Goal: Task Accomplishment & Management: Use online tool/utility

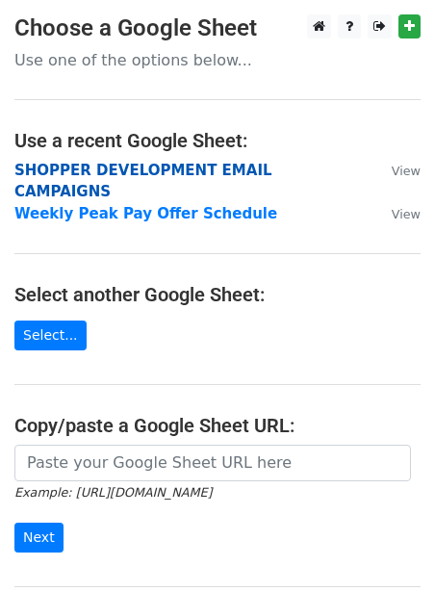
click at [168, 175] on strong "SHOPPER DEVELOPMENT EMAIL CAMPAIGNS" at bounding box center [143, 181] width 258 height 39
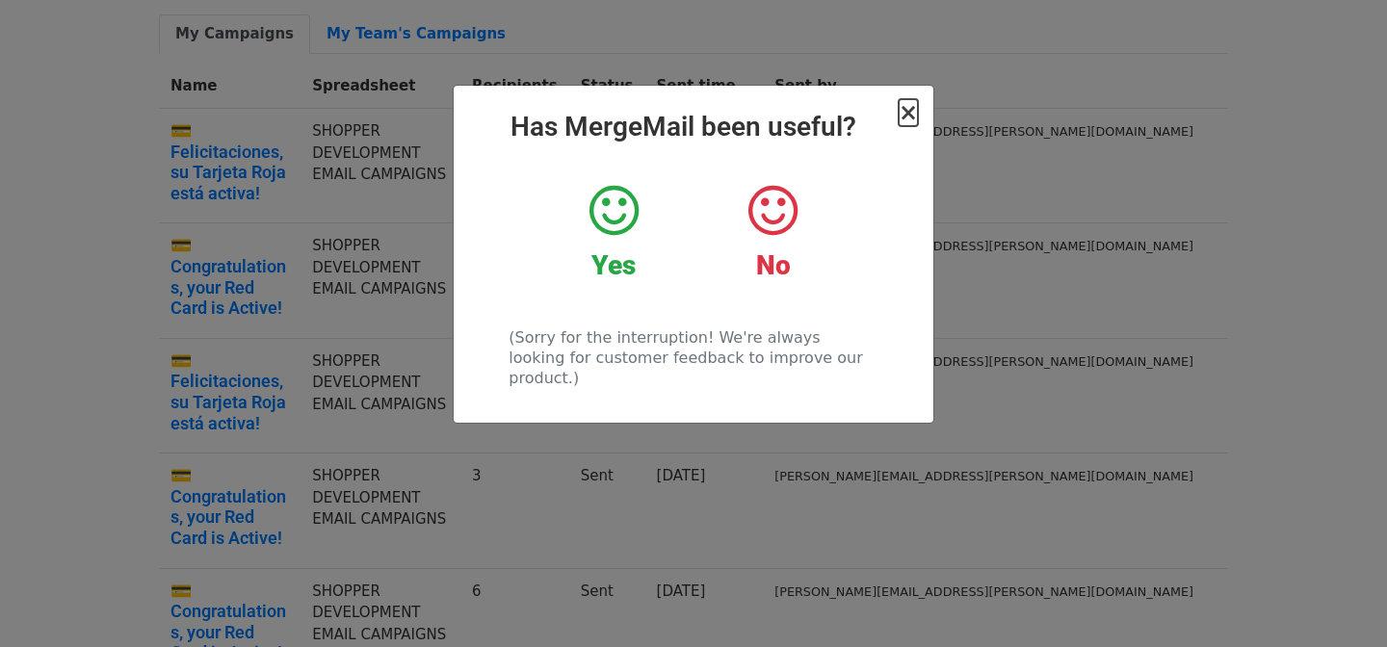
click at [910, 109] on span "×" at bounding box center [908, 112] width 19 height 27
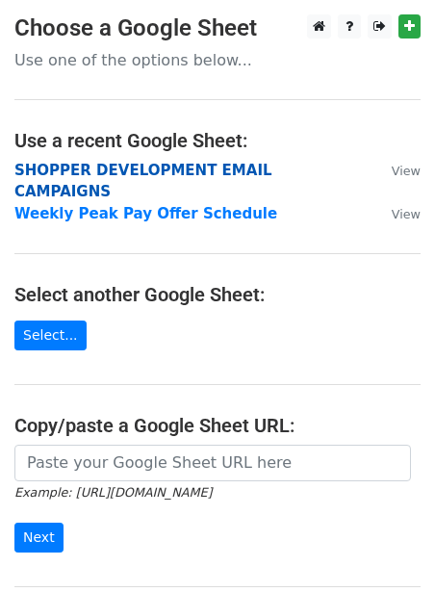
click at [22, 176] on strong "SHOPPER DEVELOPMENT EMAIL CAMPAIGNS" at bounding box center [143, 181] width 258 height 39
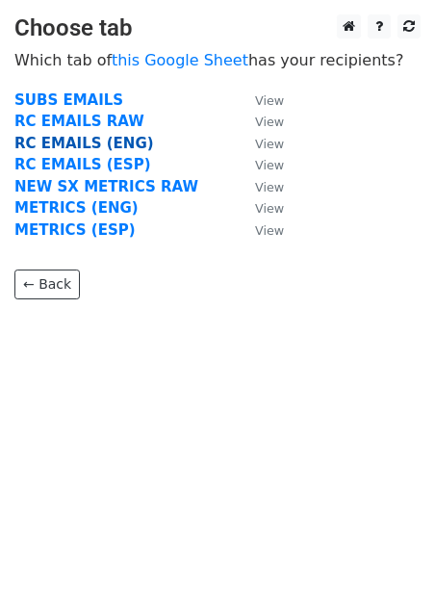
click at [39, 146] on strong "RC EMAILS (ENG)" at bounding box center [84, 143] width 140 height 17
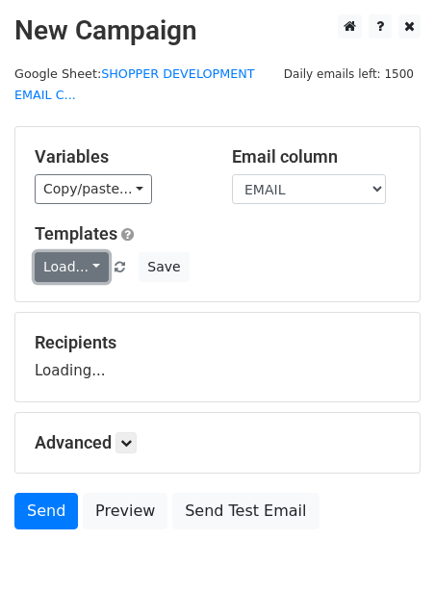
click at [49, 264] on link "Load..." at bounding box center [72, 267] width 74 height 30
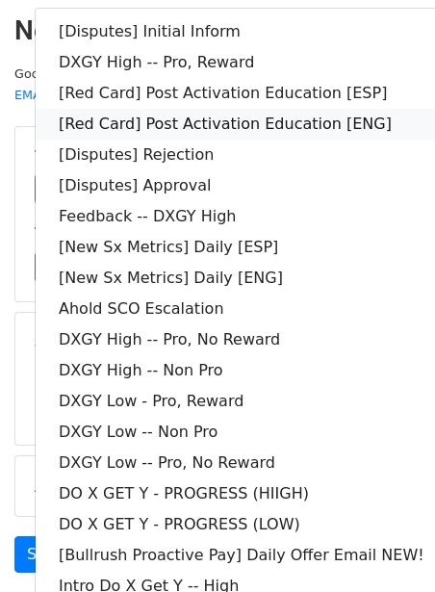
click at [192, 127] on link "[Red Card] Post Activation Education [ENG]" at bounding box center [242, 124] width 412 height 31
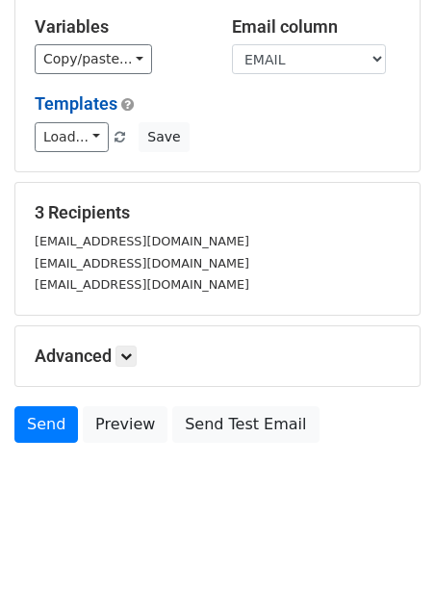
scroll to position [144, 0]
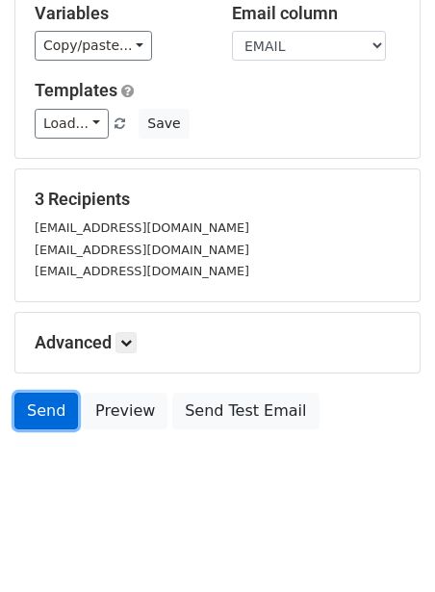
click at [31, 409] on link "Send" at bounding box center [46, 411] width 64 height 37
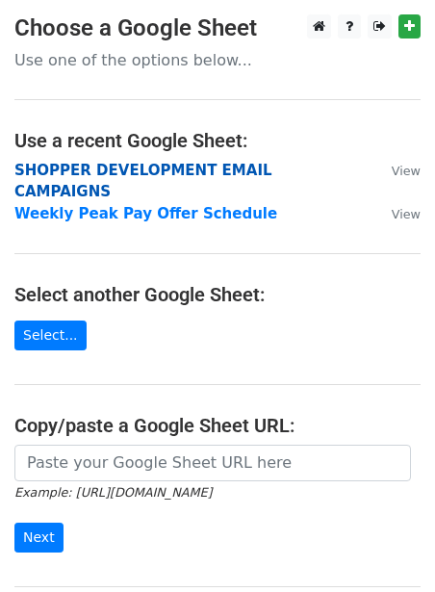
click at [20, 174] on strong "SHOPPER DEVELOPMENT EMAIL CAMPAIGNS" at bounding box center [143, 181] width 258 height 39
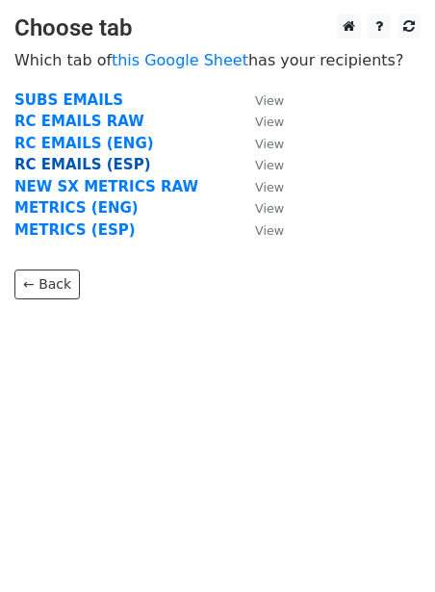
click at [29, 167] on strong "RC EMAILS (ESP)" at bounding box center [82, 164] width 136 height 17
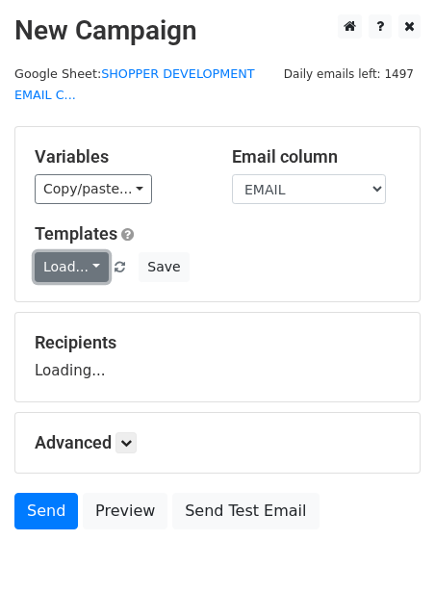
click at [51, 266] on link "Load..." at bounding box center [72, 267] width 74 height 30
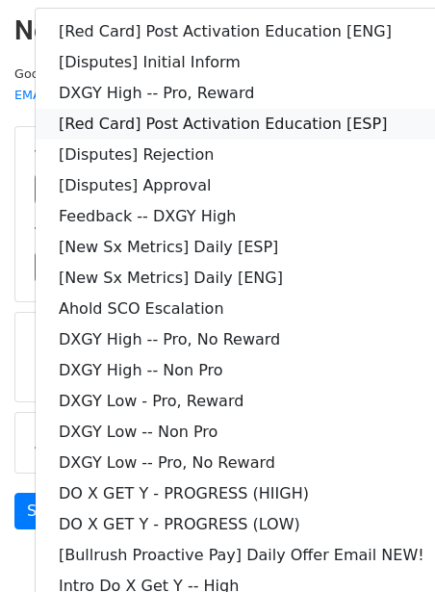
click at [153, 112] on link "[Red Card] Post Activation Education [ESP]" at bounding box center [242, 124] width 412 height 31
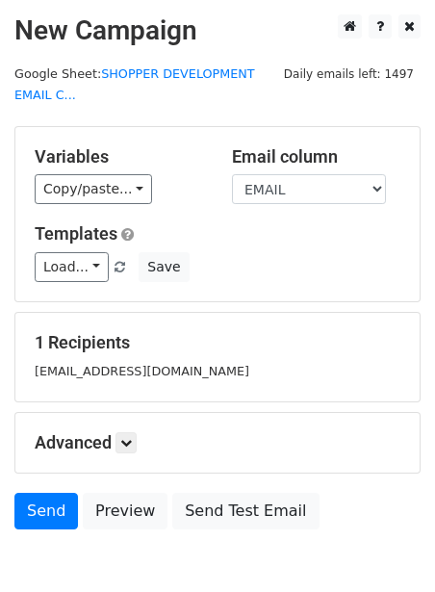
scroll to position [100, 0]
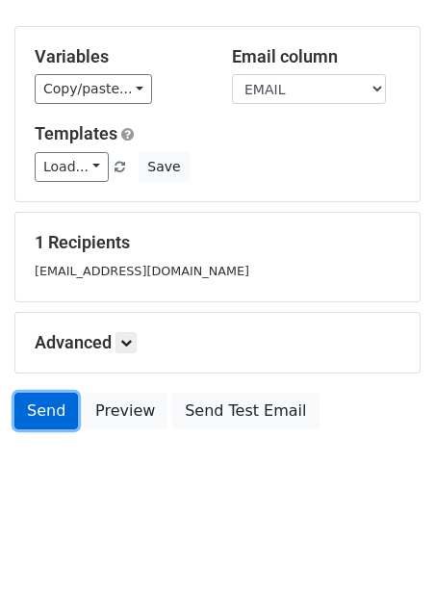
click at [46, 393] on link "Send" at bounding box center [46, 411] width 64 height 37
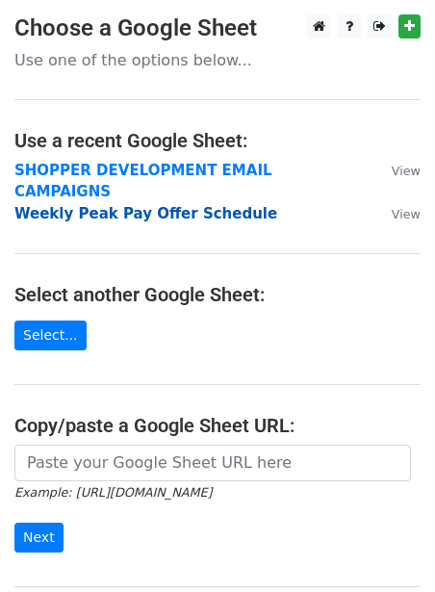
click at [97, 205] on strong "Weekly Peak Pay Offer Schedule" at bounding box center [145, 213] width 263 height 17
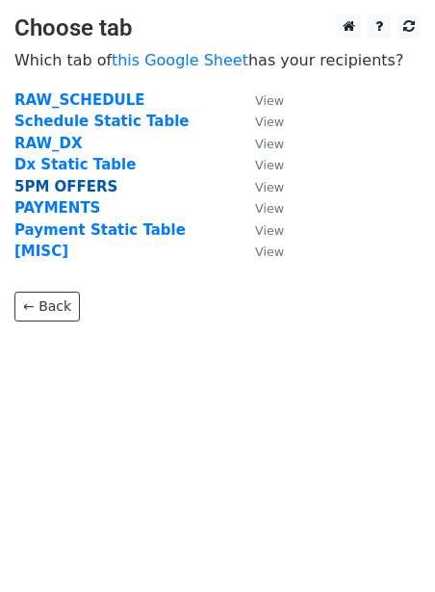
click at [63, 190] on strong "5PM OFFERS" at bounding box center [65, 186] width 103 height 17
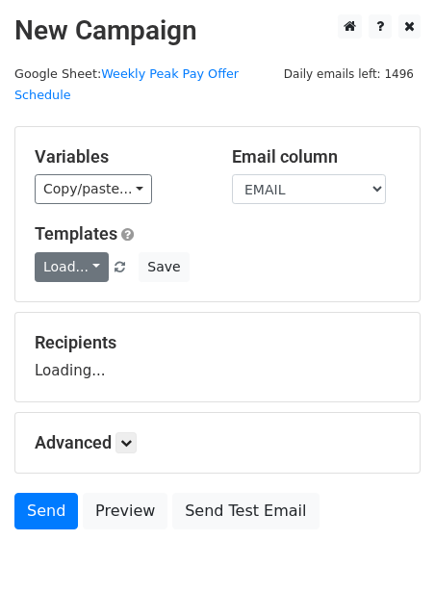
click at [57, 252] on link "Load..." at bounding box center [72, 267] width 74 height 30
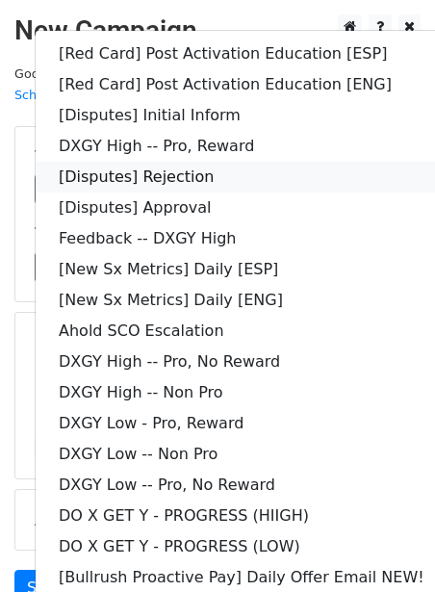
scroll to position [156, 0]
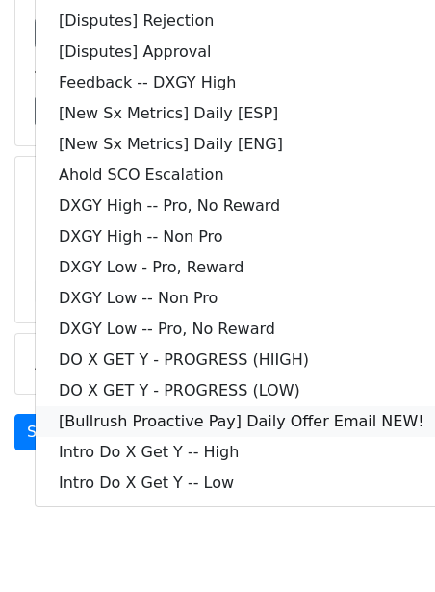
click at [156, 406] on link "[Bullrush Proactive Pay] Daily Offer Email NEW!" at bounding box center [242, 421] width 412 height 31
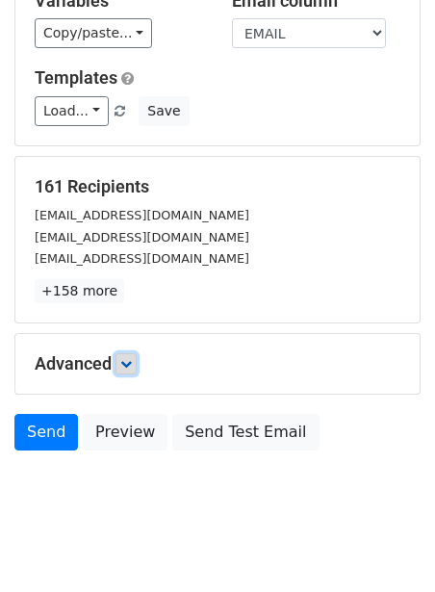
click at [126, 353] on link at bounding box center [126, 363] width 21 height 21
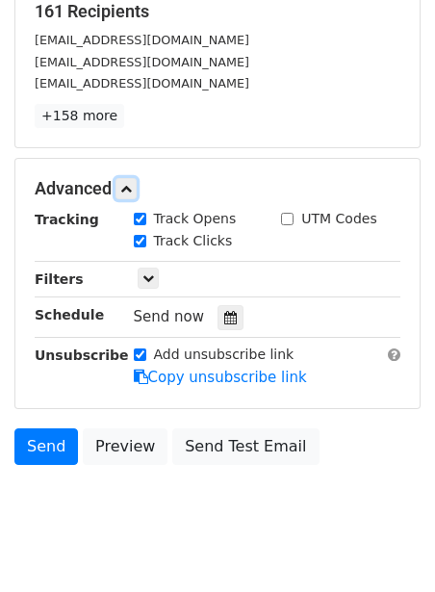
scroll to position [332, 0]
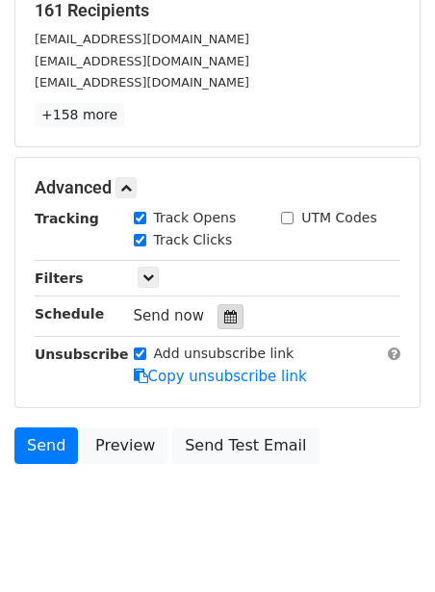
click at [224, 310] on icon at bounding box center [230, 316] width 13 height 13
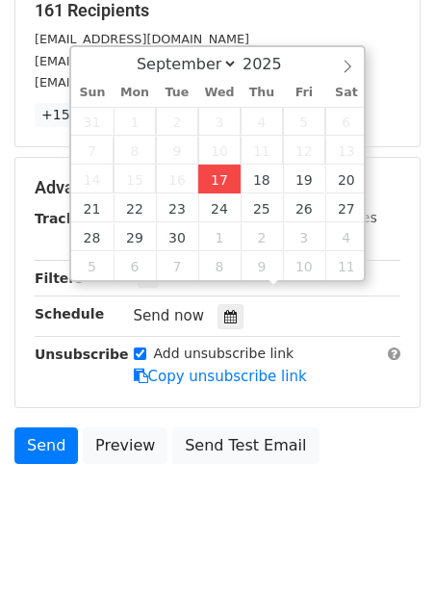
type input "[DATE] 12:00"
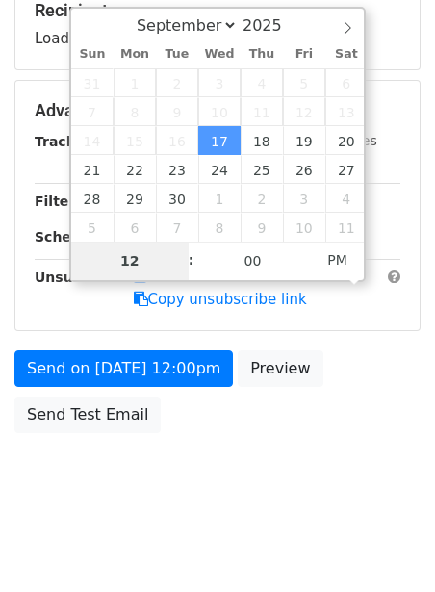
scroll to position [313, 0]
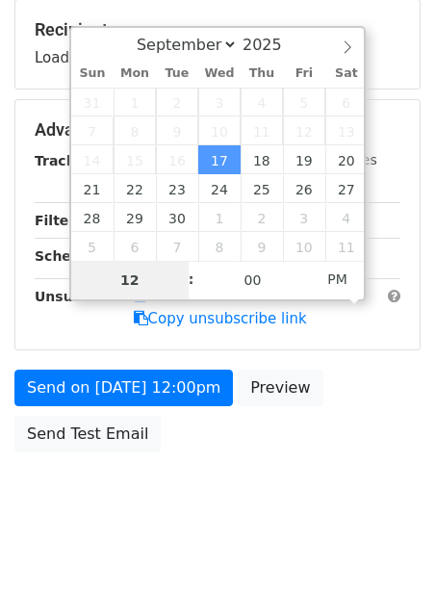
type input "2"
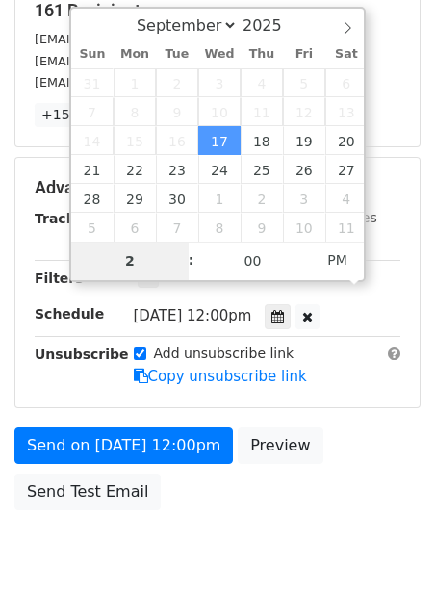
type input "[DATE] 14:00"
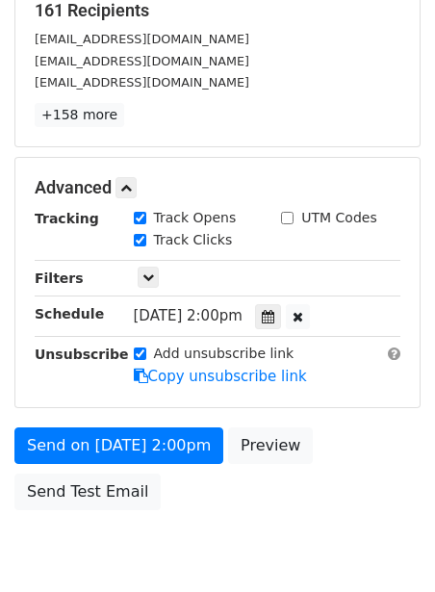
click at [62, 358] on div "Unsubscribe" at bounding box center [69, 366] width 99 height 44
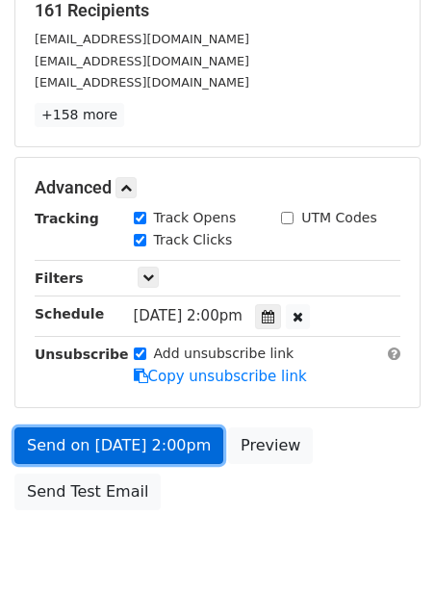
click at [48, 428] on link "Send on [DATE] 2:00pm" at bounding box center [118, 446] width 209 height 37
